Goal: Find contact information: Find contact information

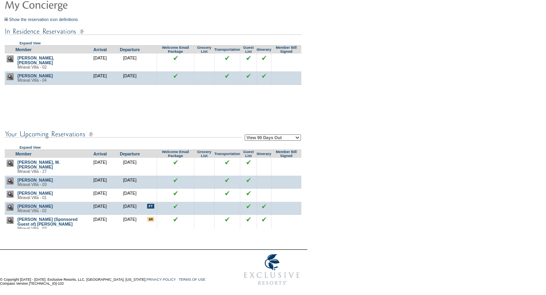
scroll to position [1070, 0]
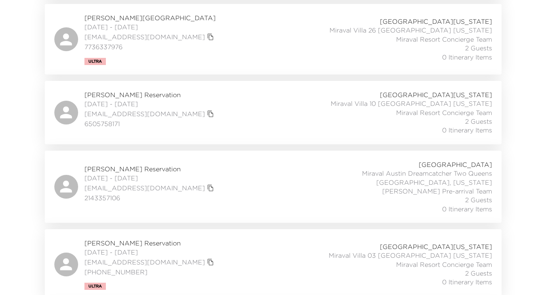
scroll to position [4122, 0]
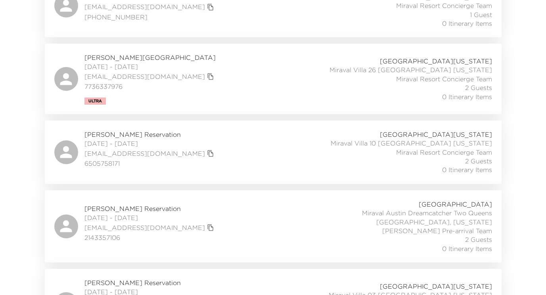
click at [134, 130] on span "Alan Black Reservation" at bounding box center [150, 134] width 132 height 9
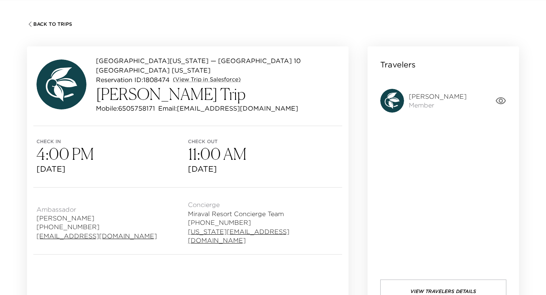
scroll to position [40, 0]
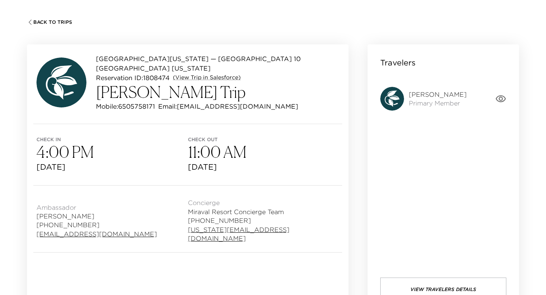
click at [145, 101] on p "Mobile: [PHONE_NUMBER]" at bounding box center [125, 106] width 59 height 10
copy p "6505758171"
drag, startPoint x: 84, startPoint y: 213, endPoint x: 33, endPoint y: 216, distance: 50.4
click at [33, 216] on div "Ambassador [PERSON_NAME] [PHONE_NUMBER] [EMAIL_ADDRESS][DOMAIN_NAME] Concierge …" at bounding box center [187, 218] width 321 height 67
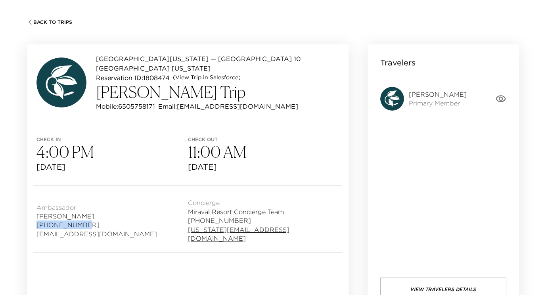
copy span "[PHONE_NUMBER]"
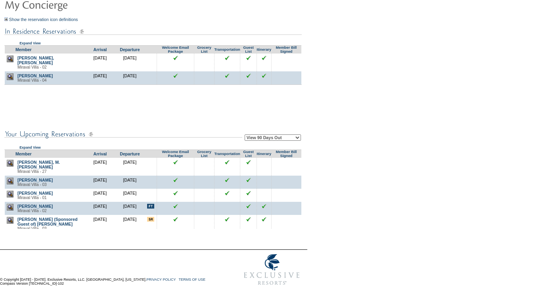
scroll to position [1070, 0]
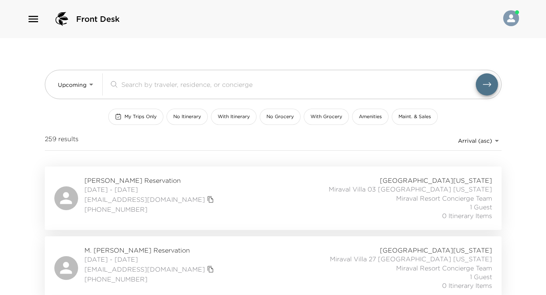
scroll to position [4122, 0]
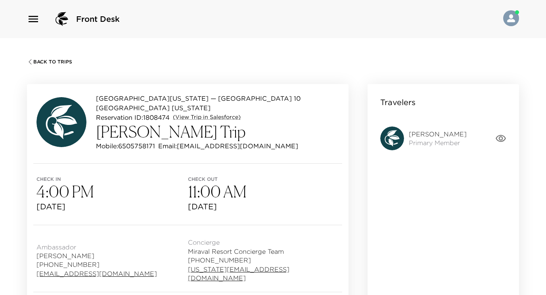
scroll to position [40, 0]
